Goal: Information Seeking & Learning: Learn about a topic

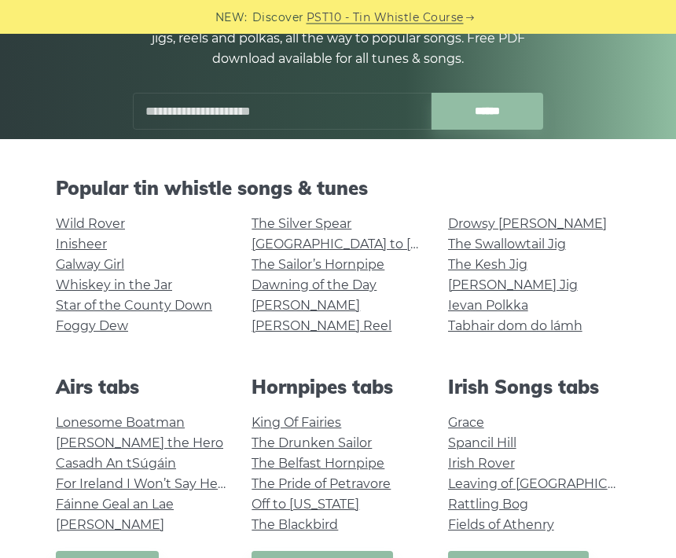
scroll to position [220, 0]
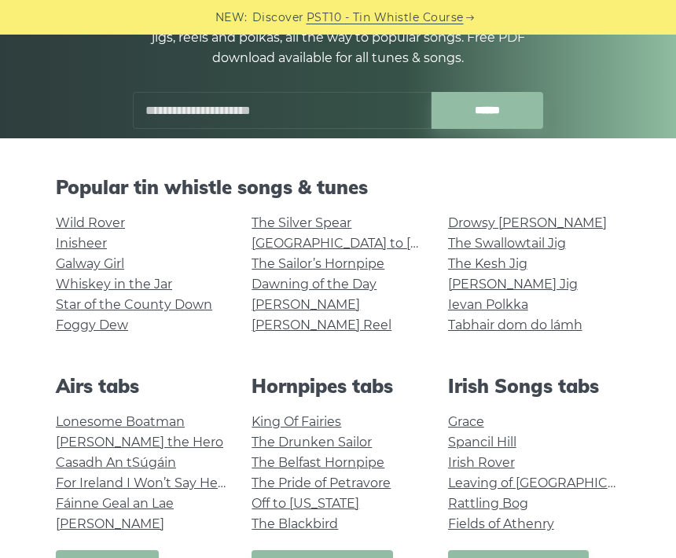
click at [57, 229] on link "Wild Rover" at bounding box center [90, 222] width 69 height 15
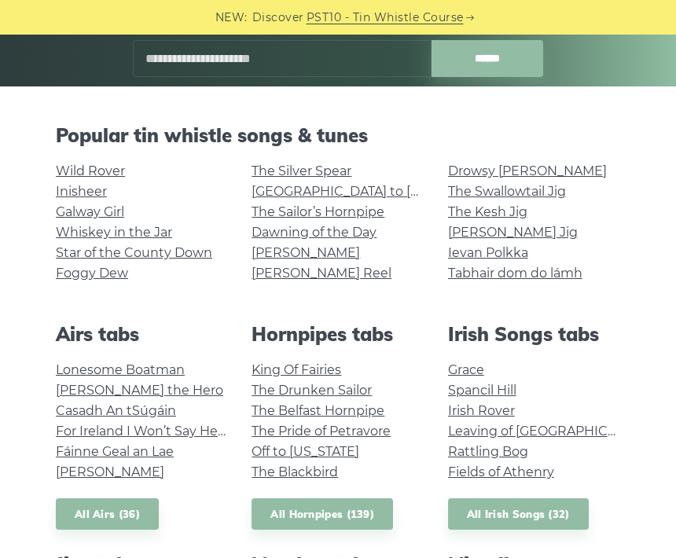
click at [62, 289] on div "Wild Rover Inisheer Galway Girl Whiskey in the Jar Star of the County Down Fogg…" at bounding box center [142, 230] width 196 height 138
click at [56, 279] on link "Foggy Dew" at bounding box center [92, 273] width 72 height 15
click at [51, 216] on div "Wild Rover Inisheer Galway Girl Whiskey in the Jar Star of the County Down Fogg…" at bounding box center [142, 230] width 196 height 138
click at [61, 225] on link "Whiskey in the Jar" at bounding box center [114, 232] width 116 height 15
click at [68, 278] on link "Foggy Dew" at bounding box center [92, 273] width 72 height 15
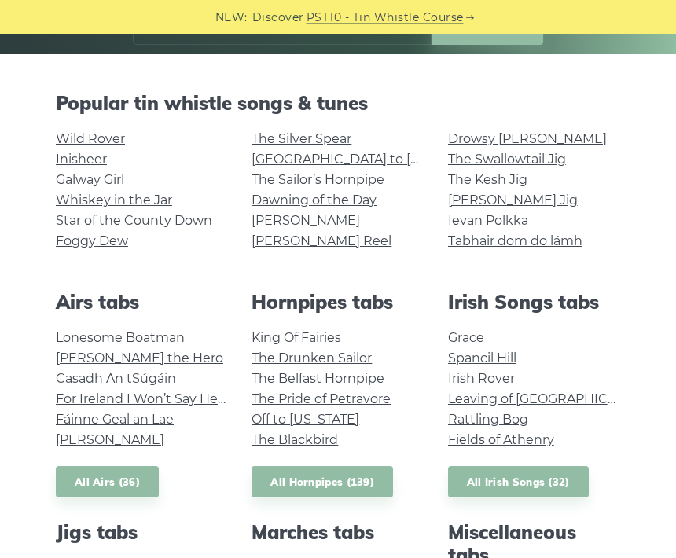
scroll to position [304, 0]
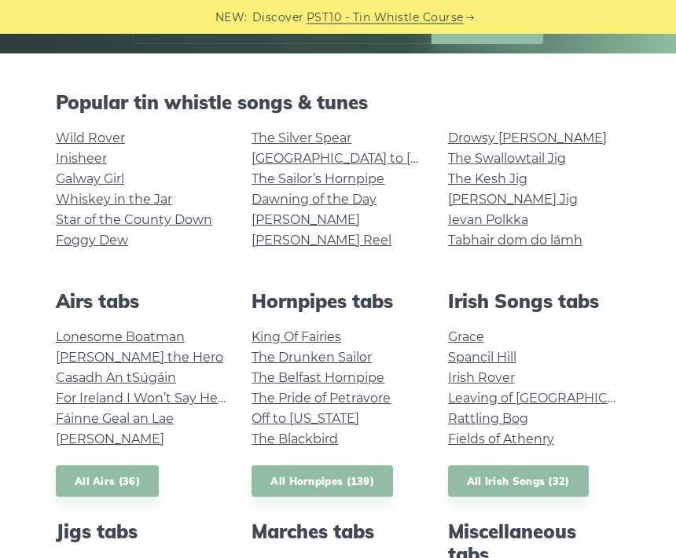
click at [53, 175] on div "Wild Rover Inisheer Galway Girl Whiskey in the Jar Star of the County Down Fogg…" at bounding box center [142, 198] width 196 height 138
click at [50, 176] on div "Wild Rover Inisheer Galway Girl Whiskey in the Jar Star of the County Down Fogg…" at bounding box center [142, 198] width 196 height 138
click at [59, 177] on link "Galway Girl" at bounding box center [90, 179] width 68 height 15
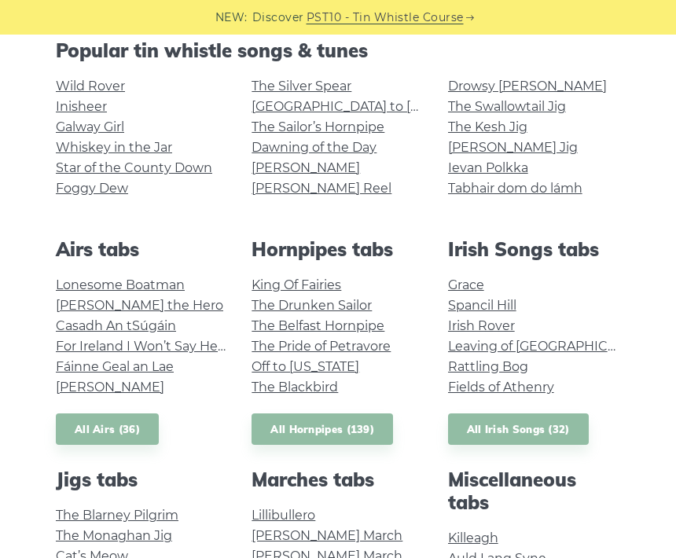
click at [57, 93] on link "Wild Rover" at bounding box center [90, 86] width 69 height 15
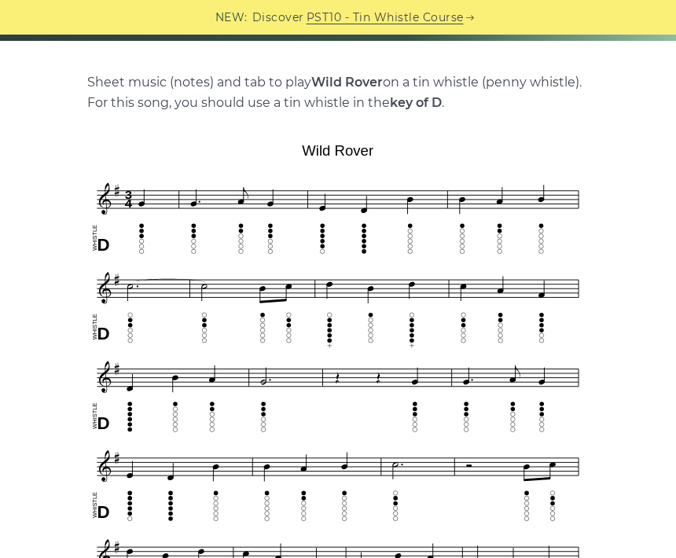
scroll to position [316, 0]
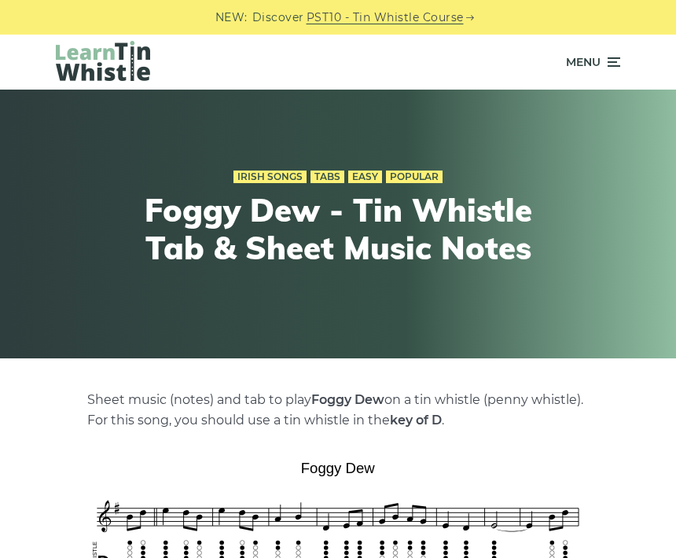
click at [51, 284] on div "Irish Songs Tabs Easy Popular Foggy Dew - Tin Whistle Tab & Sheet Music Notes" at bounding box center [337, 223] width 611 height 191
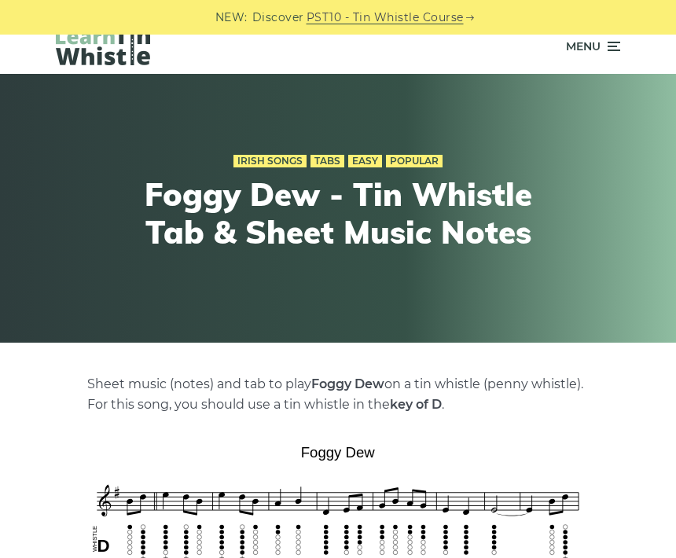
scroll to position [13, 0]
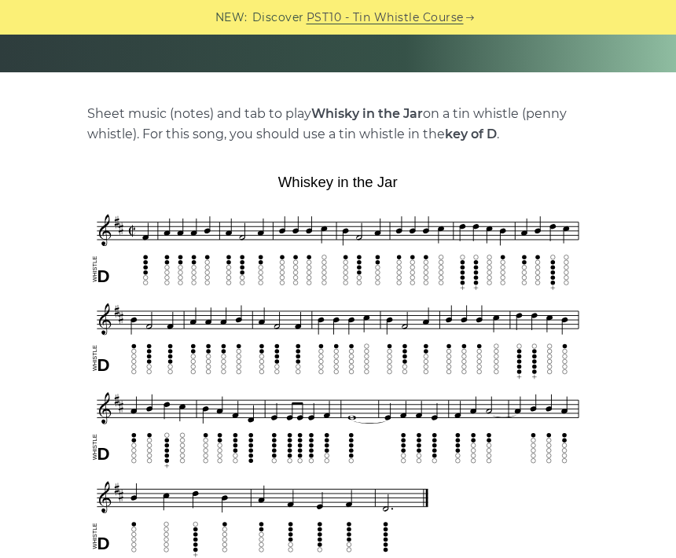
scroll to position [289, 0]
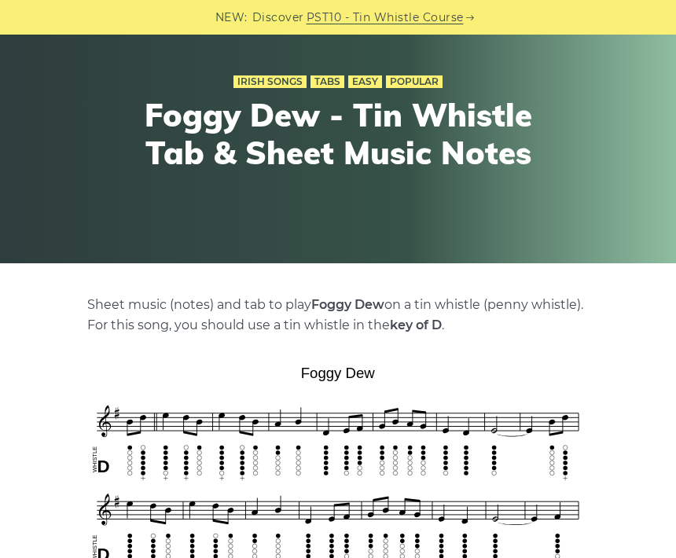
scroll to position [94, 0]
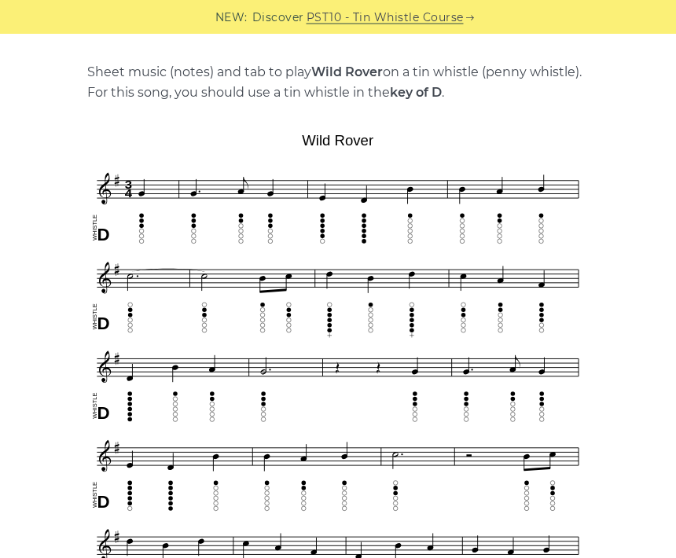
scroll to position [328, 0]
